Goal: Ask a question

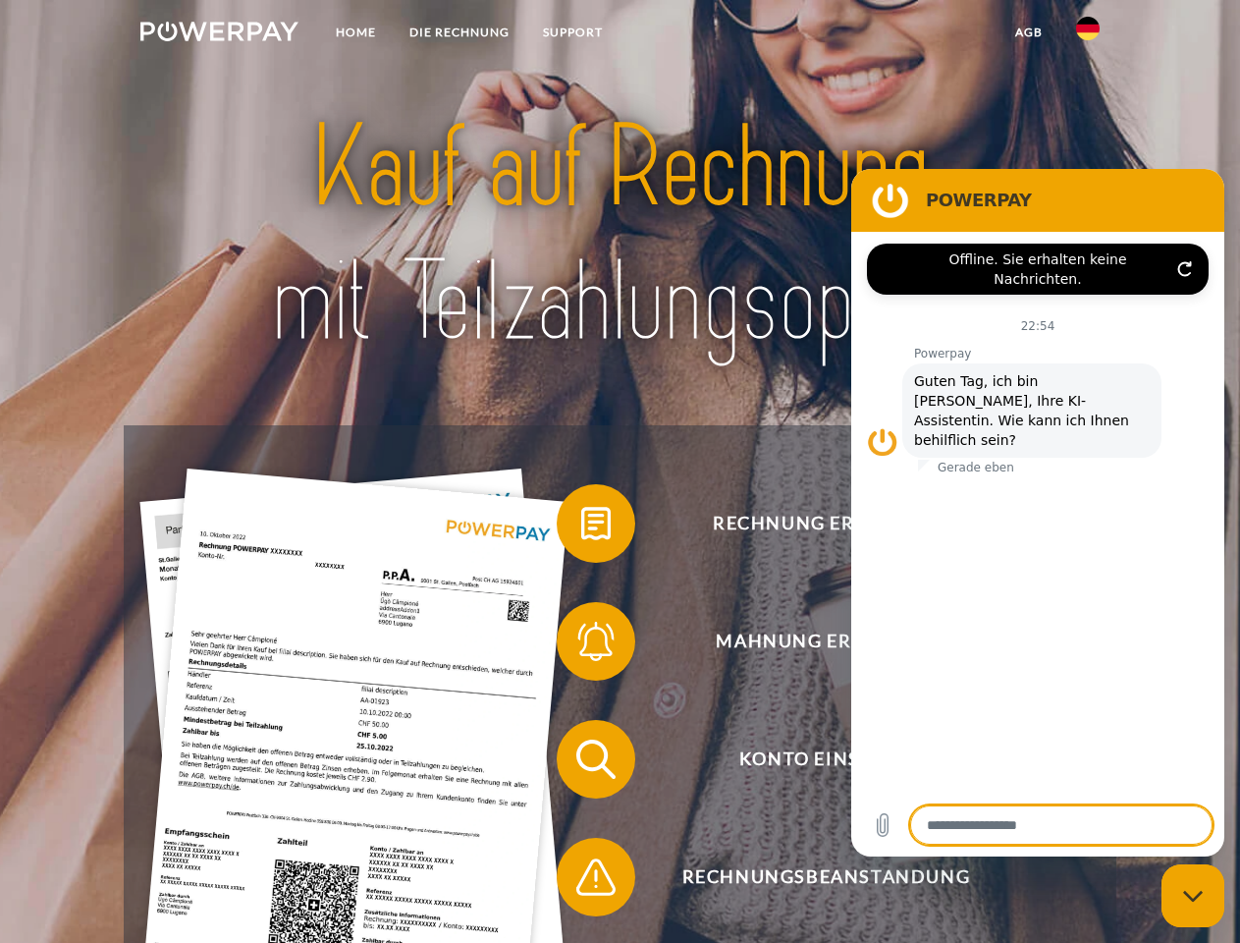
click at [219, 34] on img at bounding box center [219, 32] width 158 height 20
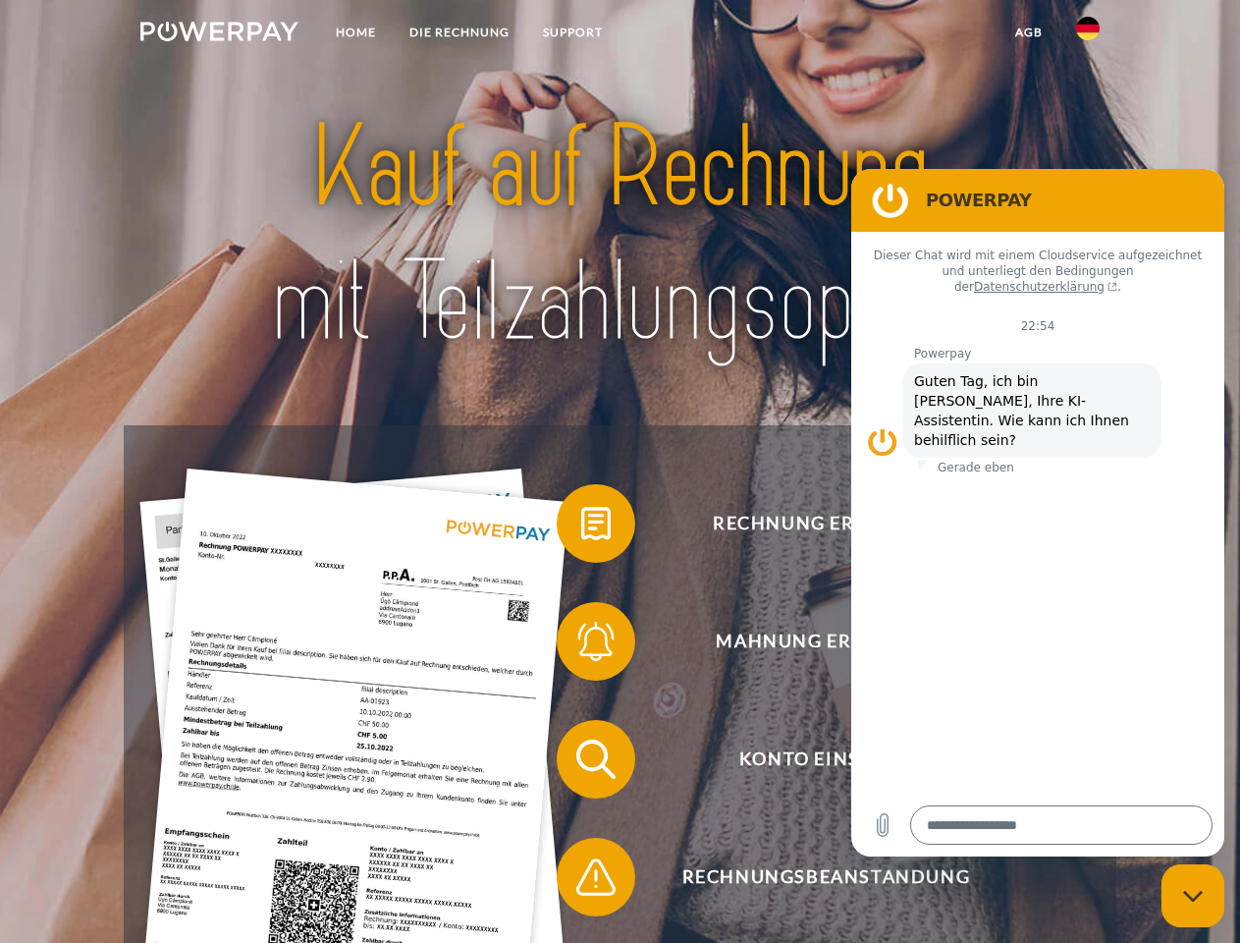
click at [1088, 34] on img at bounding box center [1088, 29] width 24 height 24
click at [1028, 32] on link "agb" at bounding box center [1029, 32] width 61 height 35
click at [581, 527] on span at bounding box center [567, 523] width 98 height 98
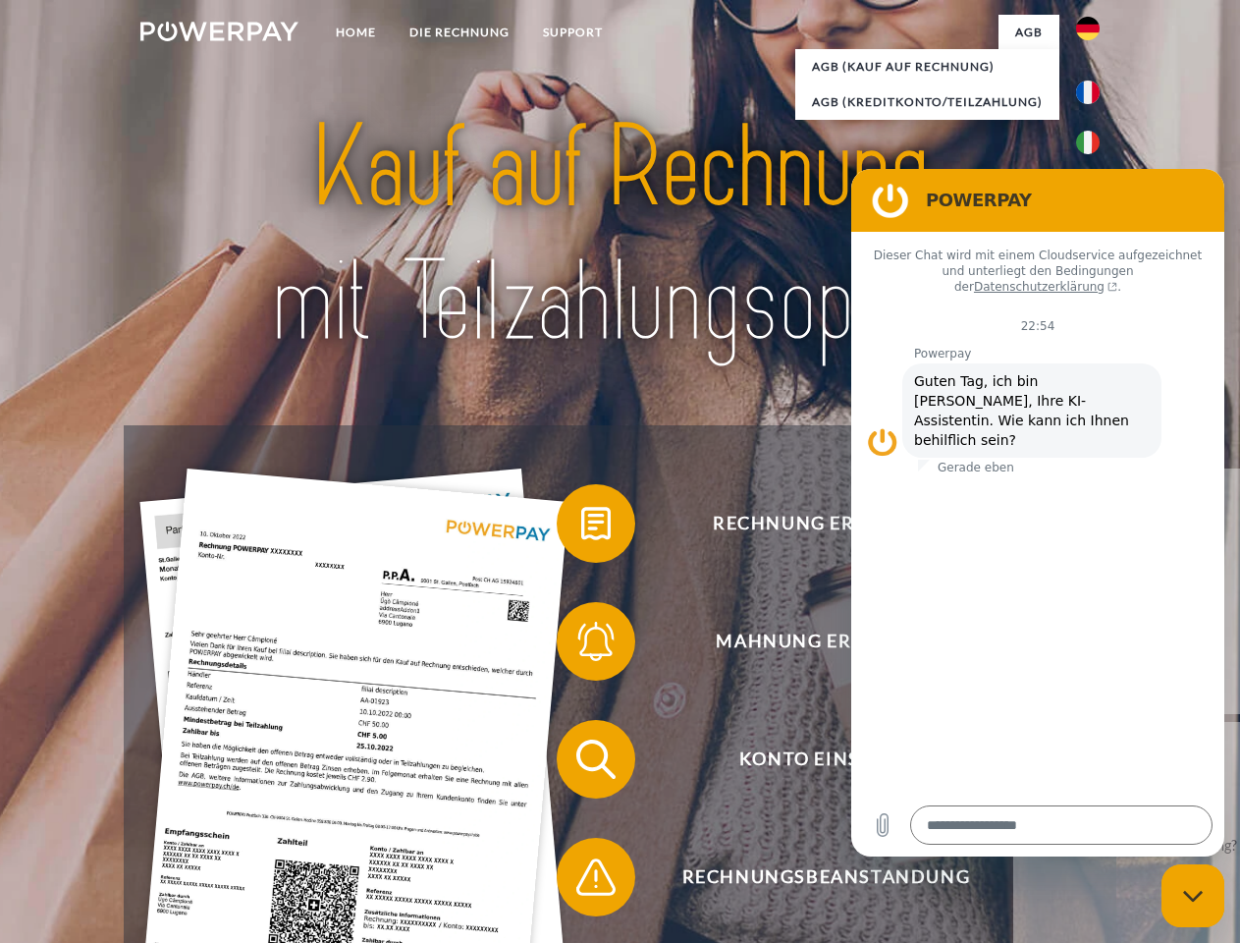
click at [581, 645] on span at bounding box center [567, 641] width 98 height 98
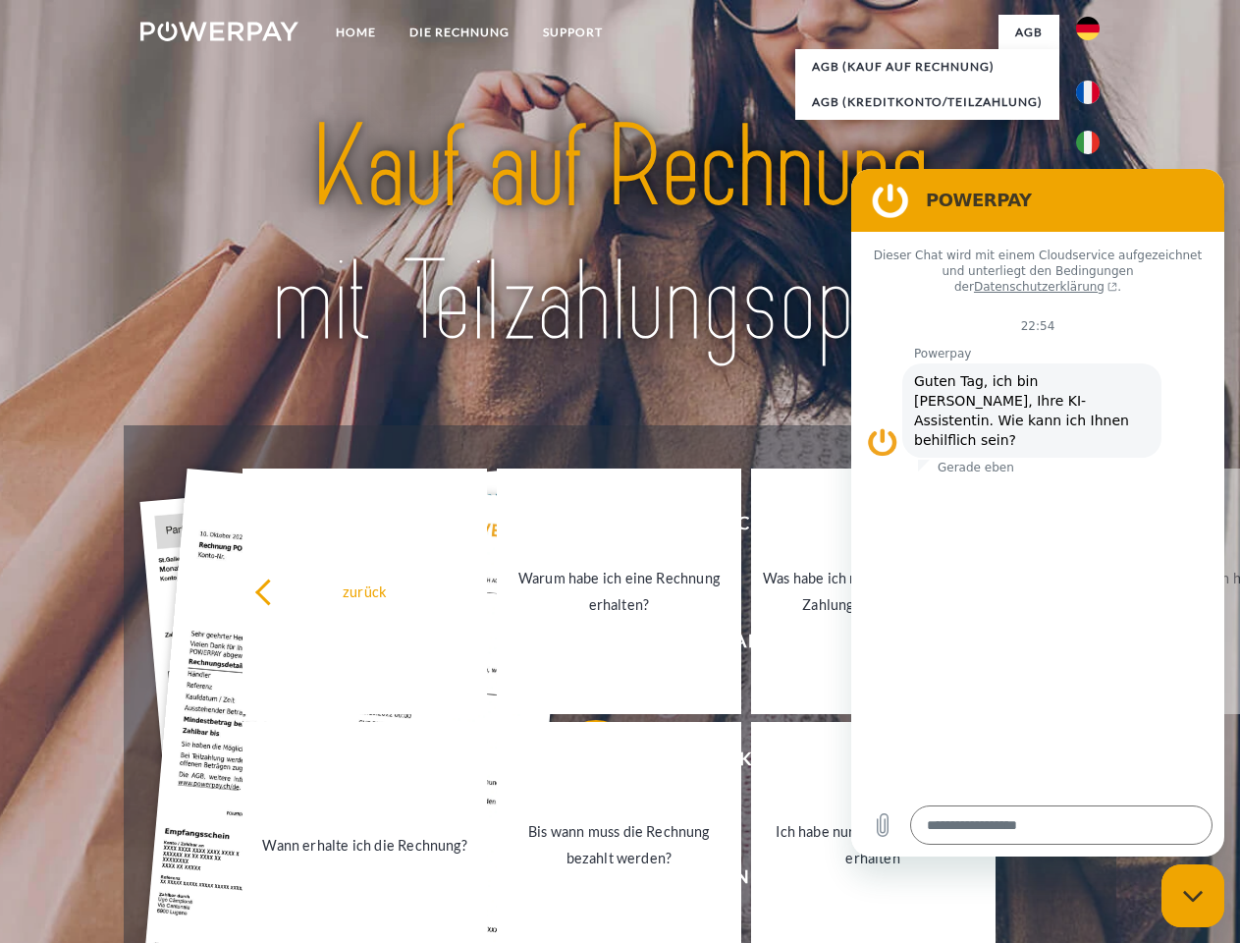
click at [581, 763] on link "Bis wann muss die Rechnung bezahlt werden?" at bounding box center [619, 845] width 245 height 246
click at [581, 881] on span at bounding box center [567, 877] width 98 height 98
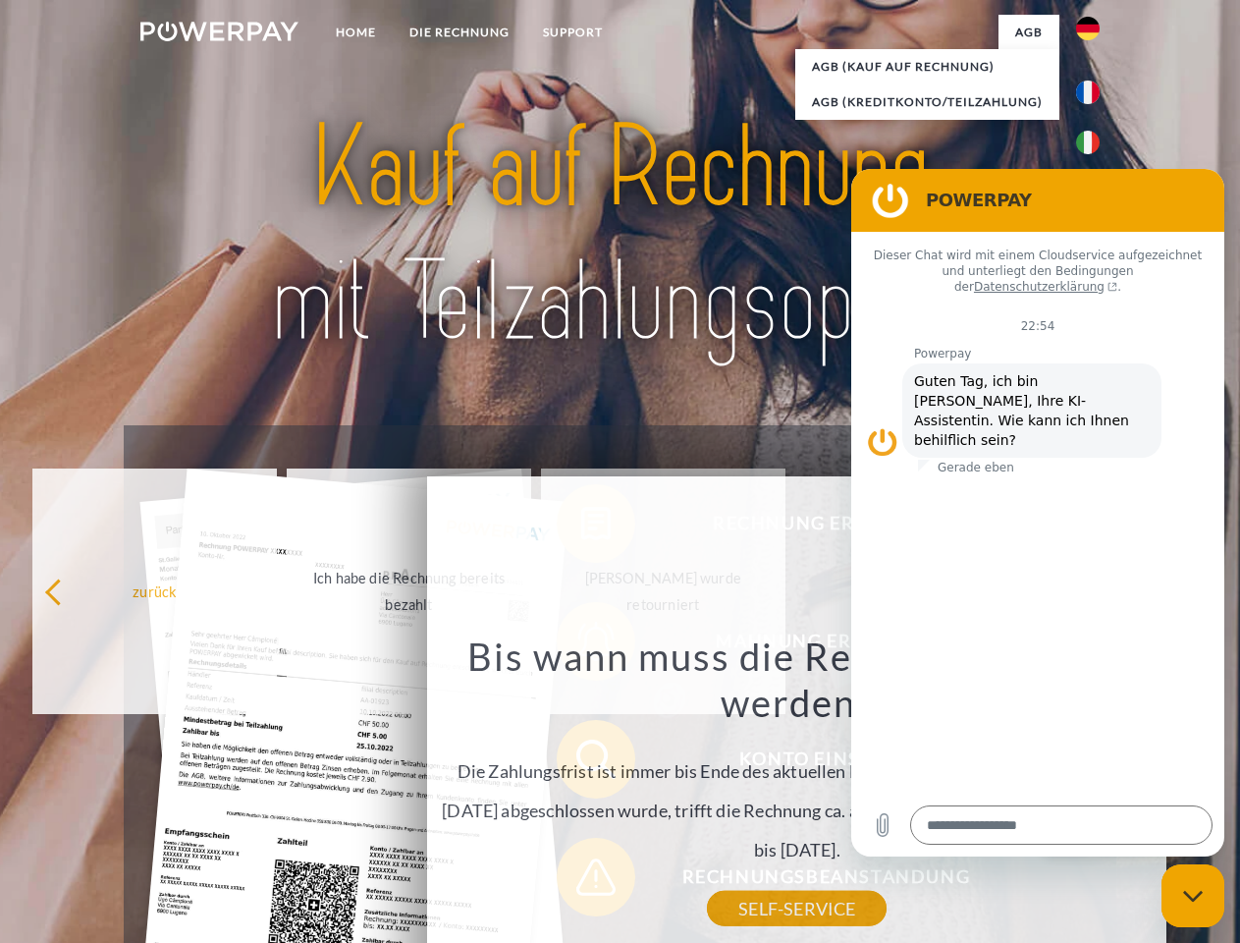
click at [1193, 896] on icon "Messaging-Fenster schließen" at bounding box center [1193, 896] width 21 height 13
type textarea "*"
